Goal: Navigation & Orientation: Find specific page/section

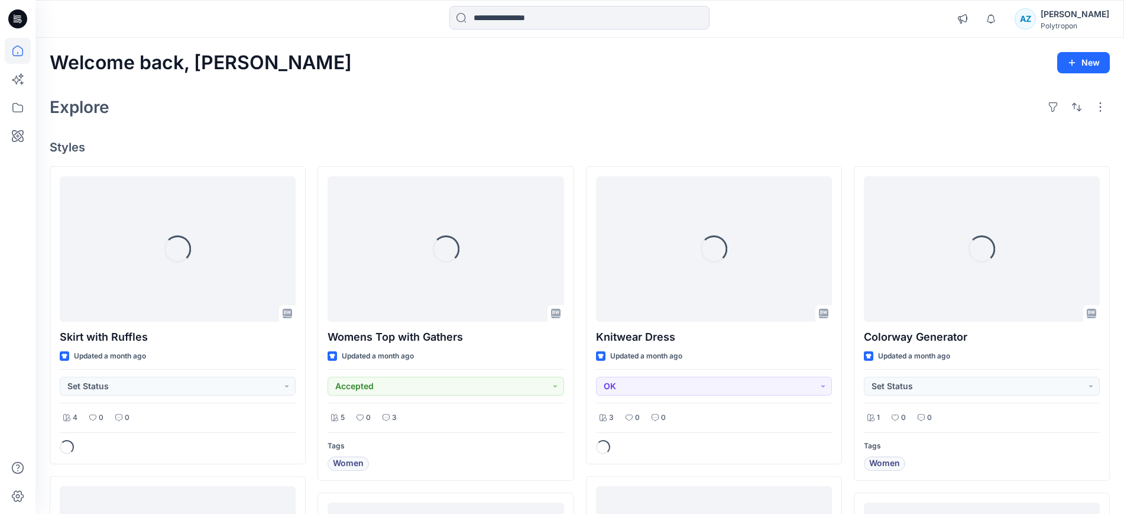
click at [1075, 20] on div "[PERSON_NAME]" at bounding box center [1075, 14] width 69 height 14
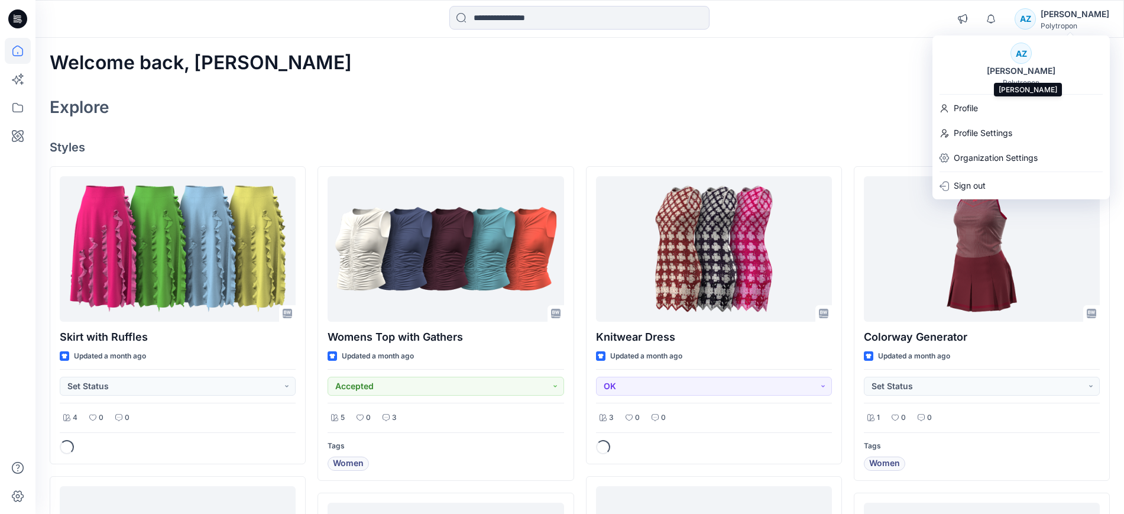
click at [1026, 76] on div "[PERSON_NAME]" at bounding box center [1021, 71] width 83 height 14
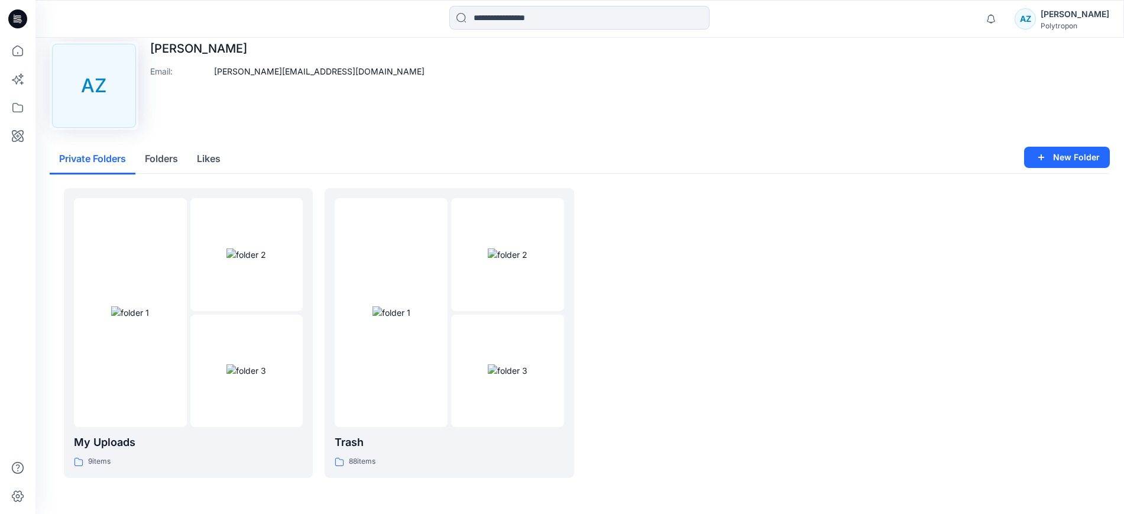
scroll to position [22, 0]
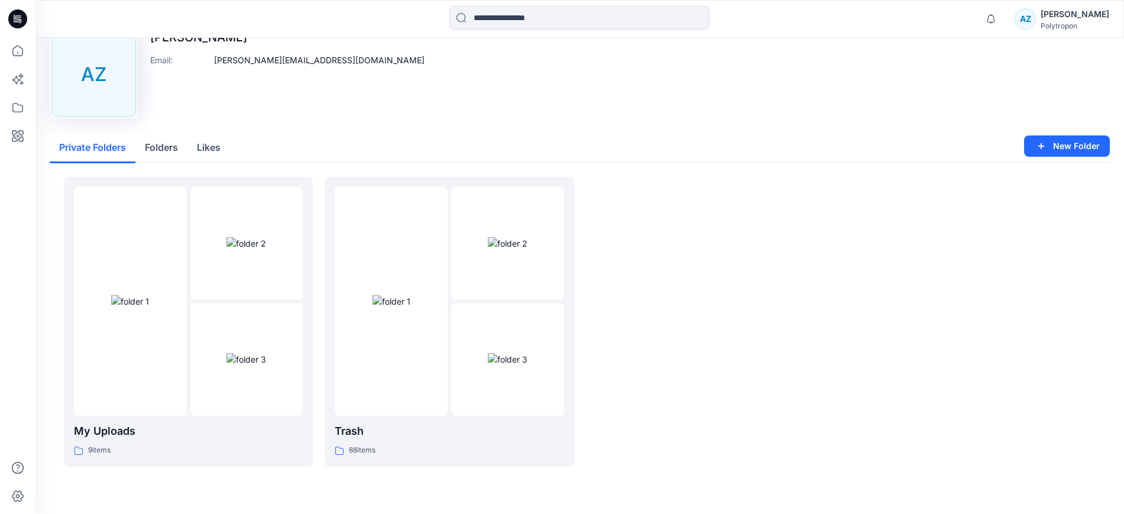
click at [148, 143] on button "Folders" at bounding box center [161, 148] width 52 height 30
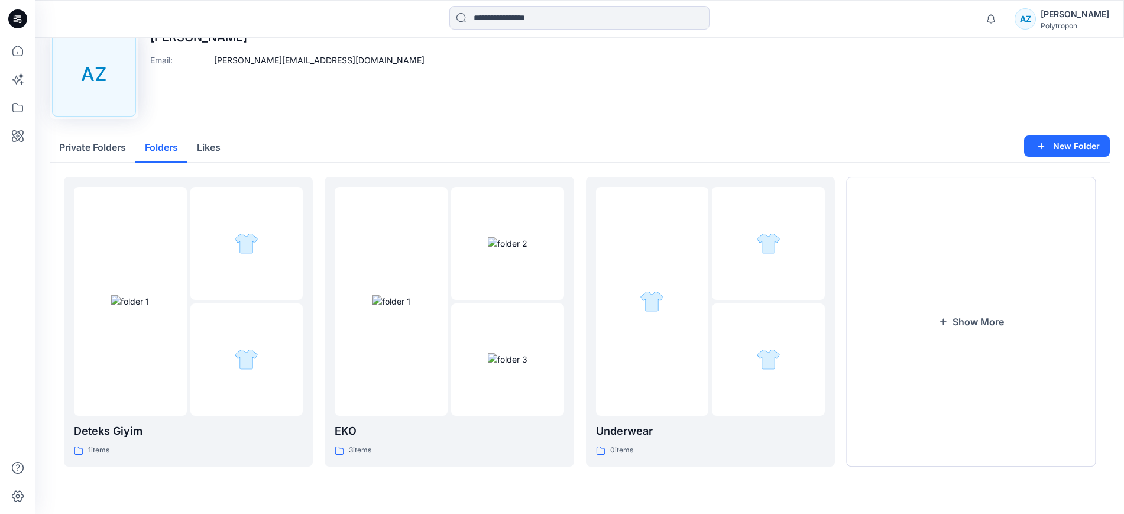
click at [93, 147] on button "Private Folders" at bounding box center [93, 148] width 86 height 30
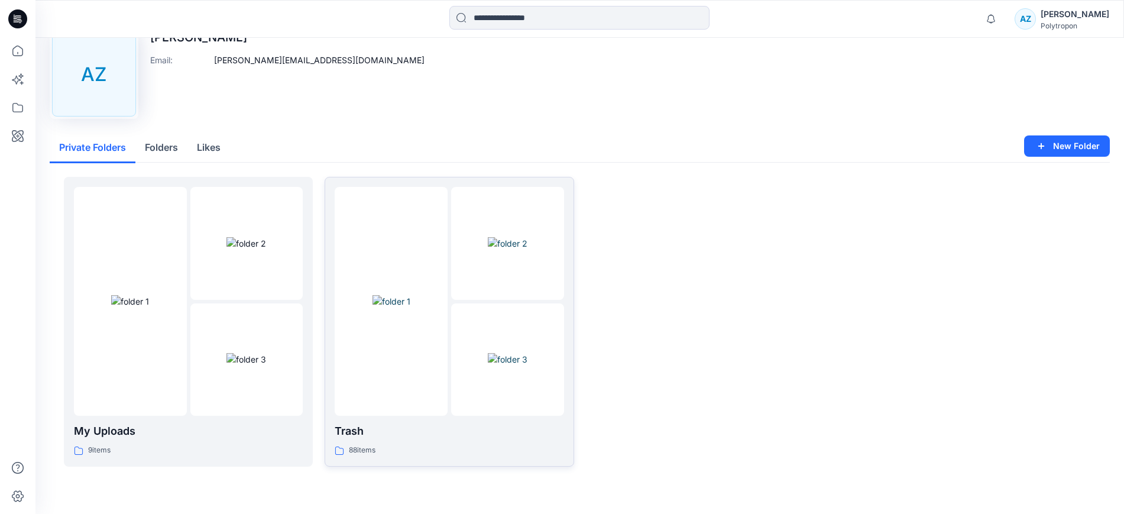
click at [410, 295] on img at bounding box center [392, 301] width 38 height 12
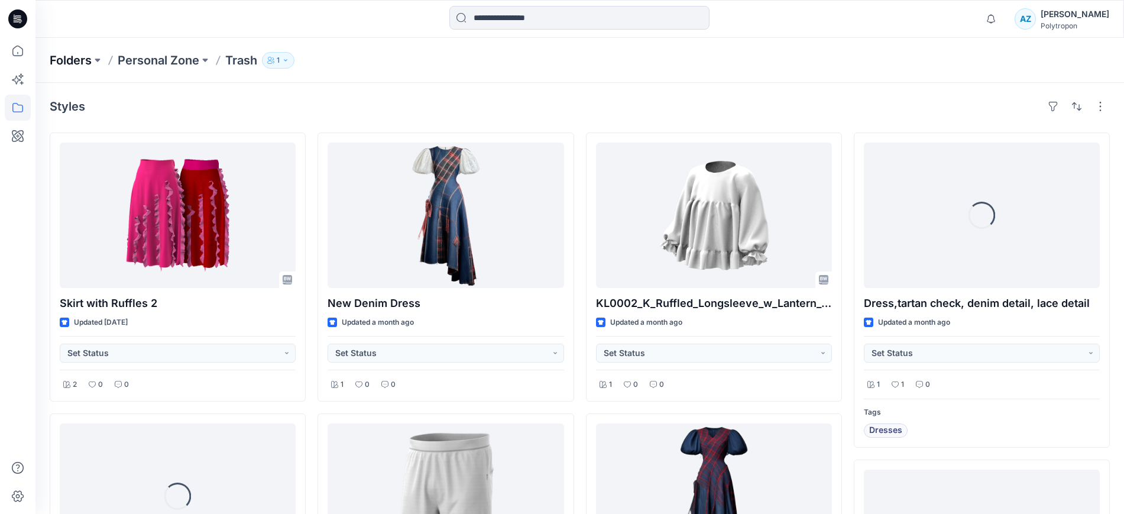
click at [80, 61] on p "Folders" at bounding box center [71, 60] width 42 height 17
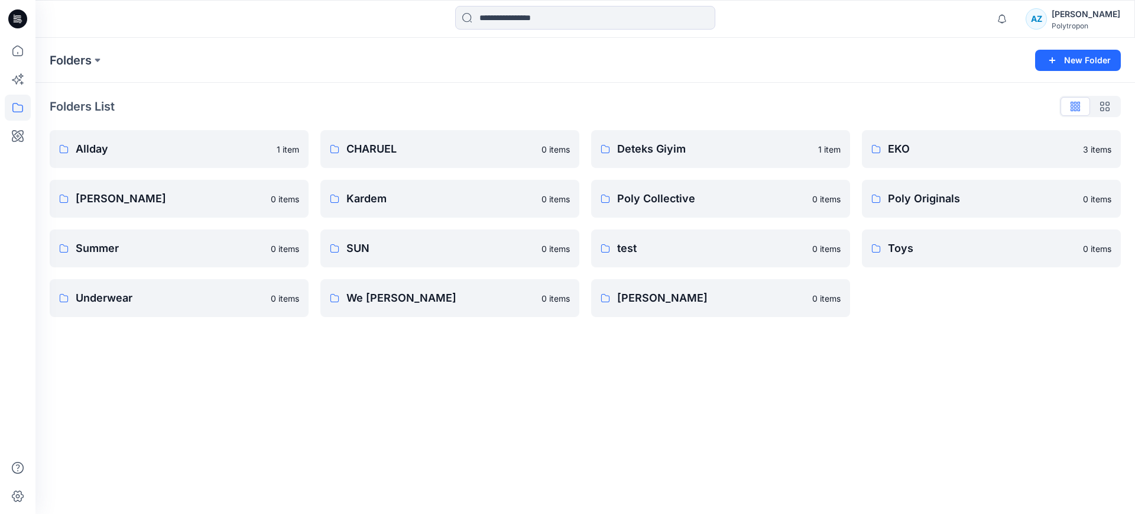
click at [1087, 25] on div "Polytropon" at bounding box center [1086, 25] width 69 height 9
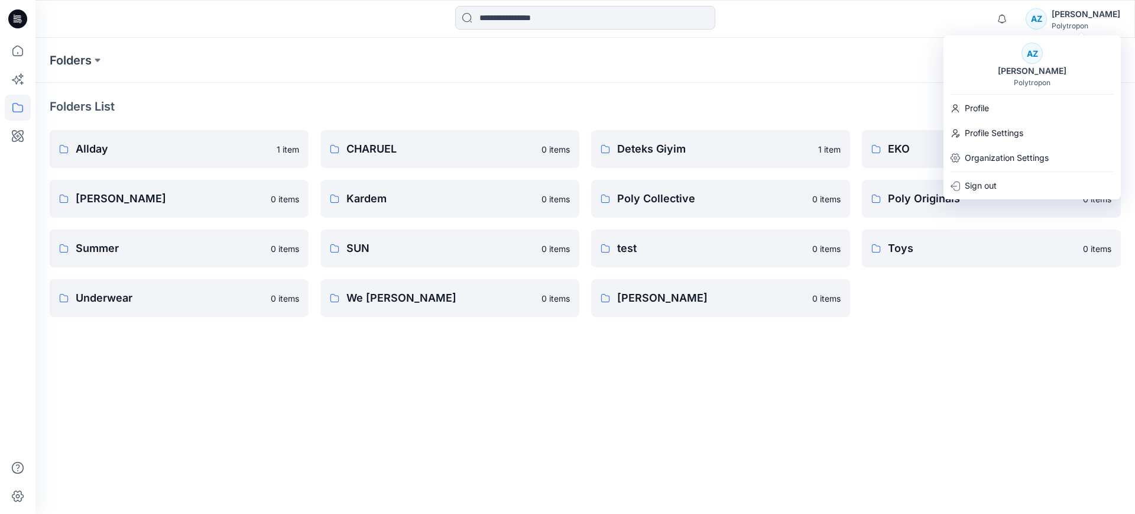
click at [268, 394] on div "Folders New Folder Folders List Allday 1 item Eroğlu Giyim 0 items Summer 0 ite…" at bounding box center [585, 276] width 1100 height 476
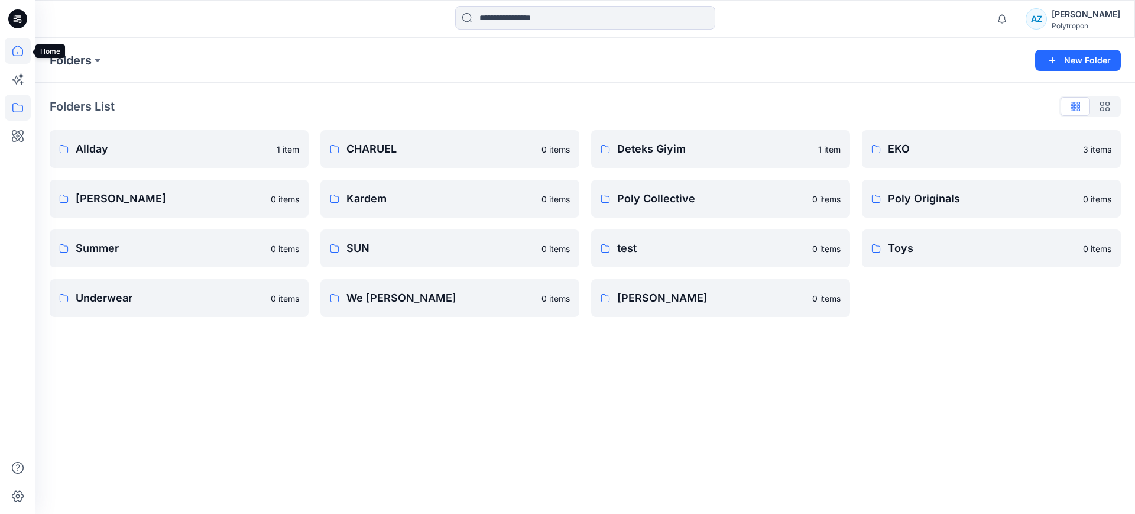
click at [14, 52] on icon at bounding box center [18, 51] width 26 height 26
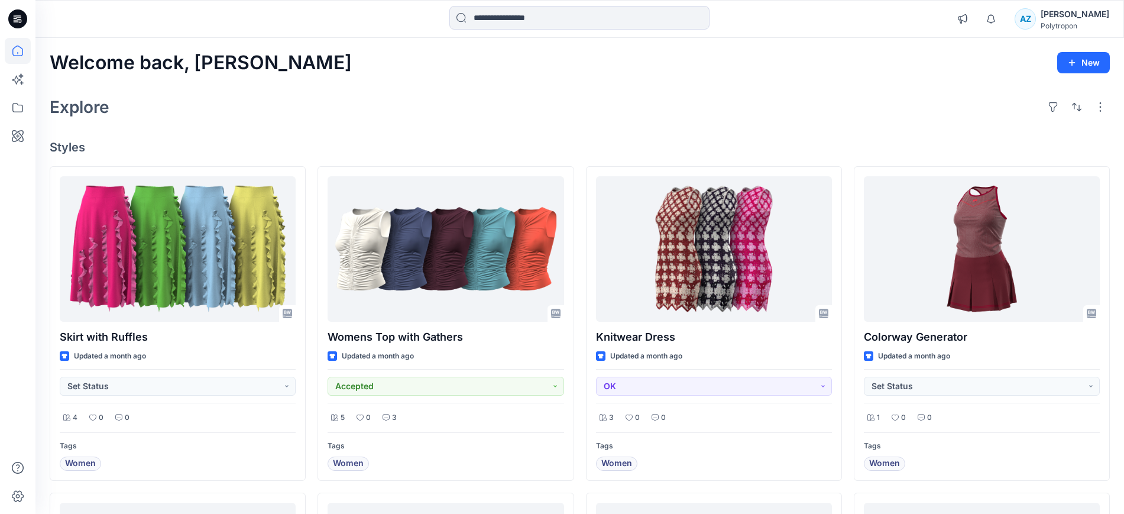
click at [1036, 19] on div "AZ" at bounding box center [1025, 18] width 21 height 21
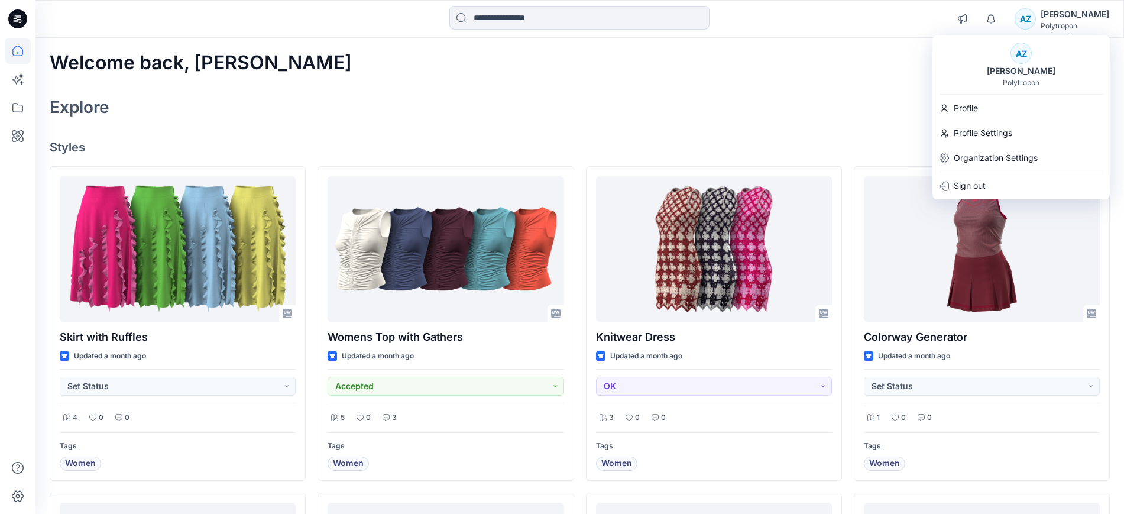
click at [1029, 78] on div "Polytropon" at bounding box center [1021, 82] width 37 height 9
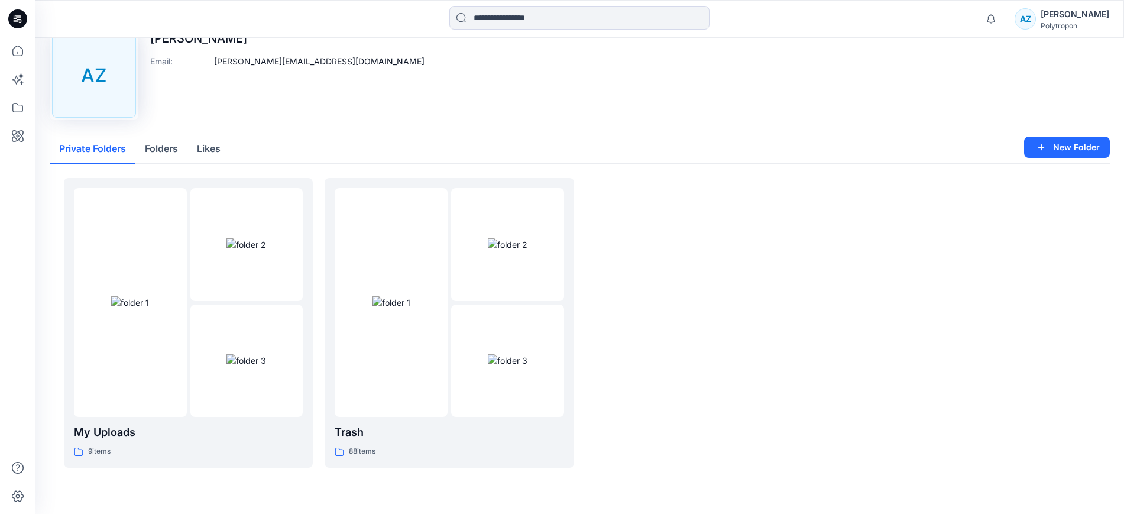
scroll to position [22, 0]
click at [379, 432] on p "Trash" at bounding box center [449, 431] width 229 height 17
